Goal: Information Seeking & Learning: Learn about a topic

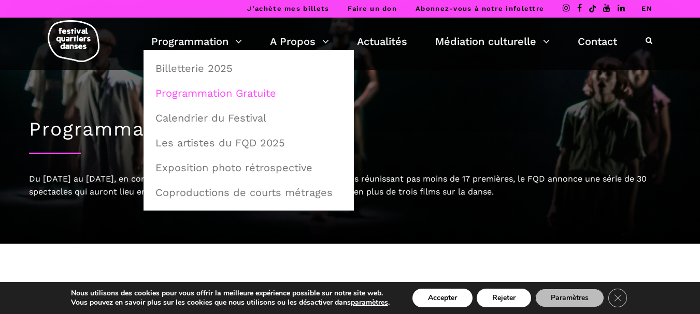
click at [199, 94] on link "Programmation Gratuite" at bounding box center [248, 93] width 199 height 24
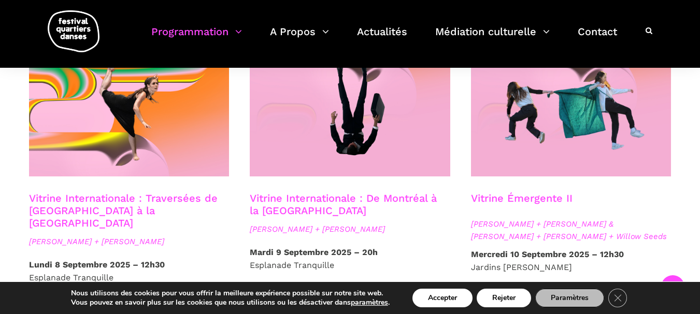
scroll to position [929, 0]
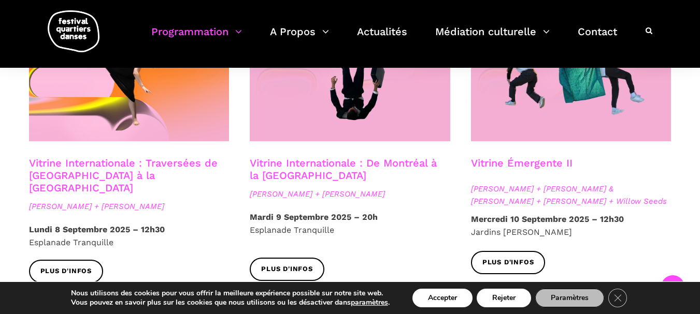
drag, startPoint x: 702, startPoint y: 32, endPoint x: 697, endPoint y: 185, distance: 152.9
click at [46, 266] on span "Plus d'infos" at bounding box center [66, 271] width 52 height 11
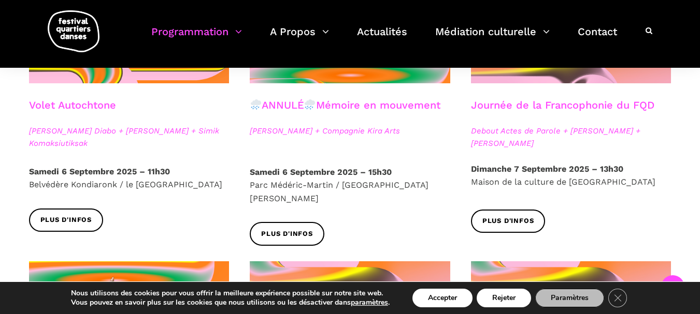
scroll to position [671, 0]
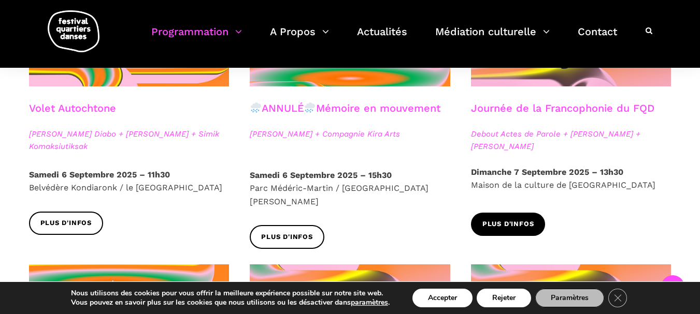
click at [527, 223] on span "Plus d'infos" at bounding box center [508, 224] width 52 height 11
